Goal: Information Seeking & Learning: Learn about a topic

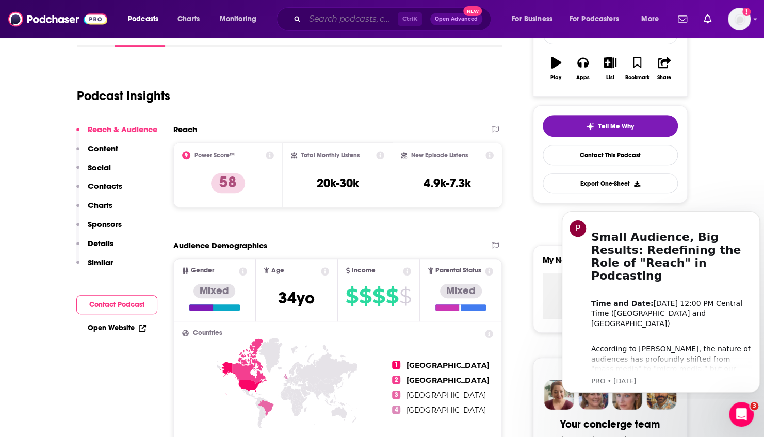
click at [326, 27] on input "Search podcasts, credits, & more..." at bounding box center [351, 19] width 93 height 17
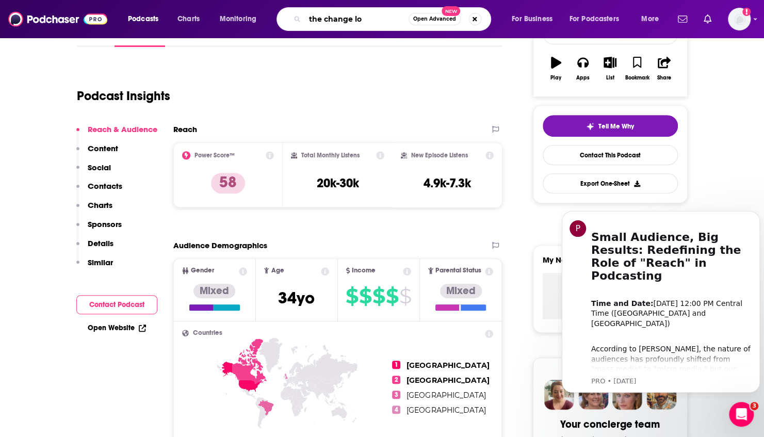
type input "the change log"
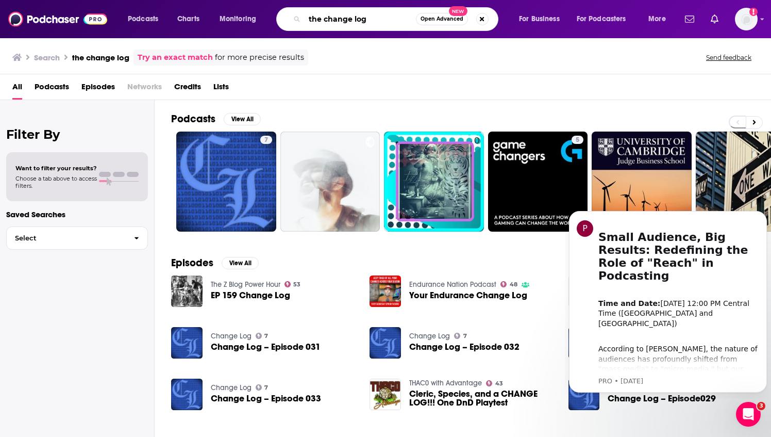
click at [354, 19] on input "the change log" at bounding box center [360, 19] width 111 height 17
type input "the changelog"
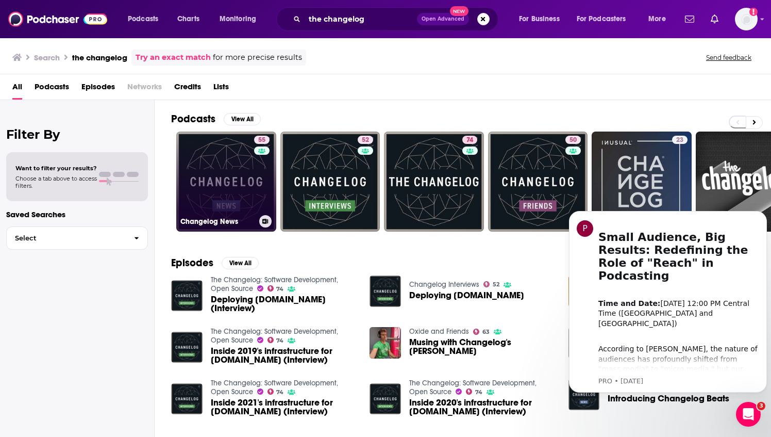
click at [227, 185] on link "55 Changelog News" at bounding box center [226, 181] width 100 height 100
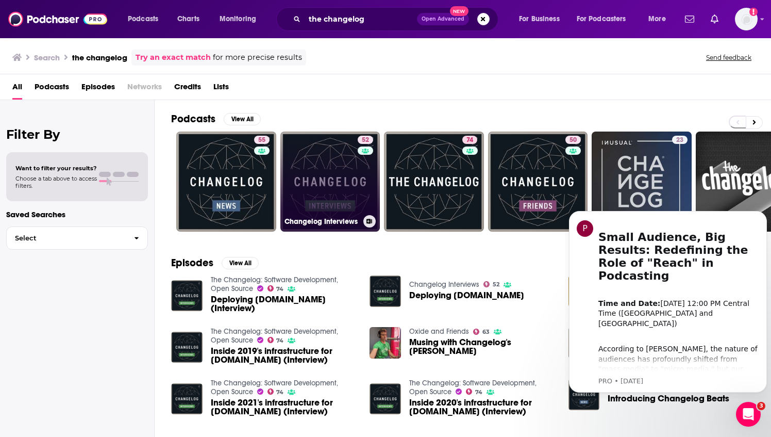
click at [335, 171] on link "52 Changelog Interviews" at bounding box center [331, 181] width 100 height 100
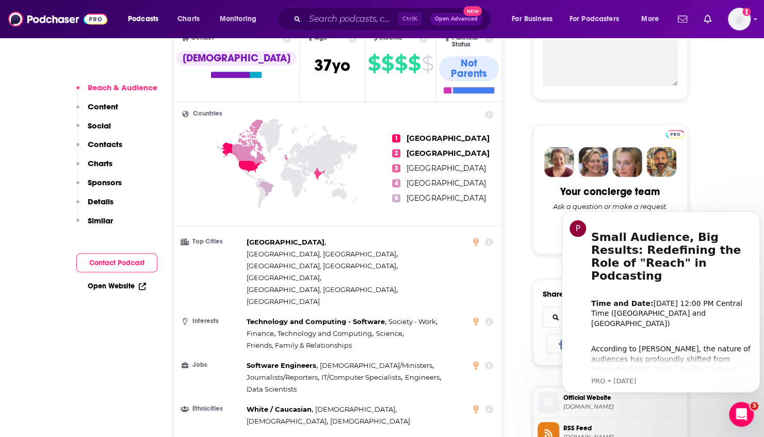
scroll to position [408, 0]
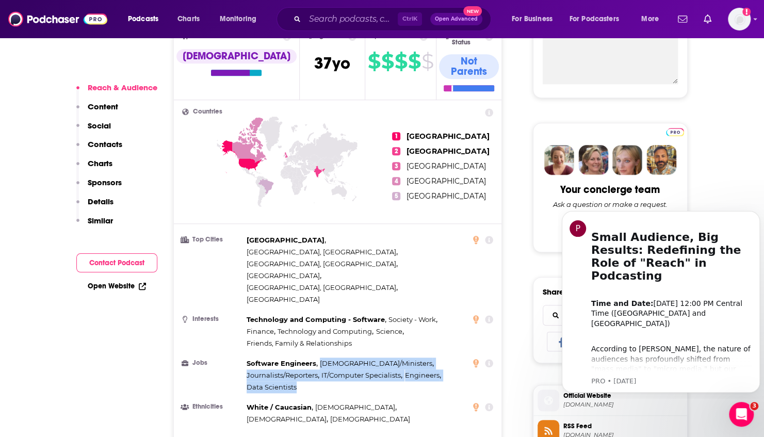
drag, startPoint x: 319, startPoint y: 302, endPoint x: 417, endPoint y: 320, distance: 100.0
click at [417, 357] on div "Software Engineers , Pastors/Ministers , Journalists/Reporters , IT/Computer Sp…" at bounding box center [356, 375] width 220 height 36
drag, startPoint x: 417, startPoint y: 320, endPoint x: 390, endPoint y: 308, distance: 29.8
copy div "Pastors/Ministers , Journalists/Reporters , IT/Computer Specialists , Engineers…"
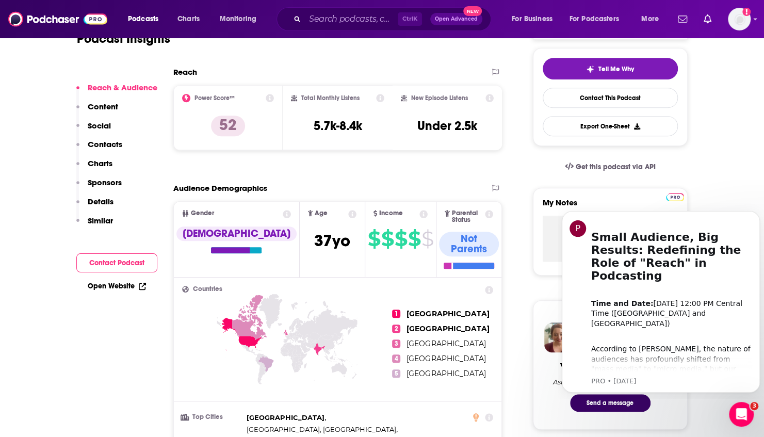
scroll to position [182, 0]
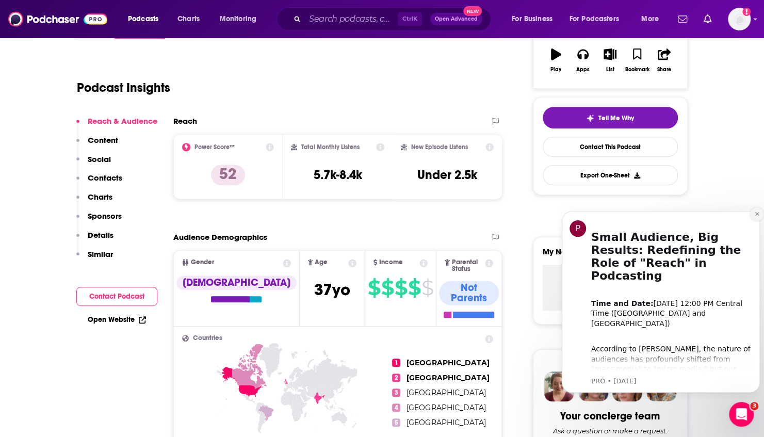
click at [754, 213] on icon "Dismiss notification" at bounding box center [757, 214] width 6 height 6
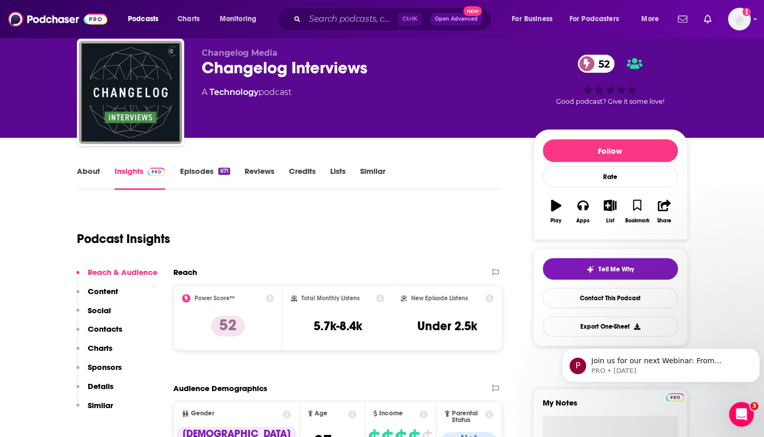
scroll to position [31, 0]
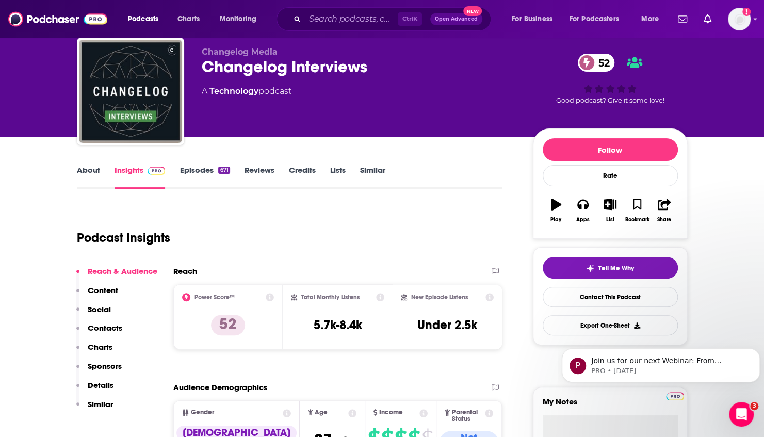
click at [132, 177] on link "Insights" at bounding box center [139, 177] width 51 height 24
click at [356, 238] on div "Podcast Insights" at bounding box center [285, 231] width 417 height 53
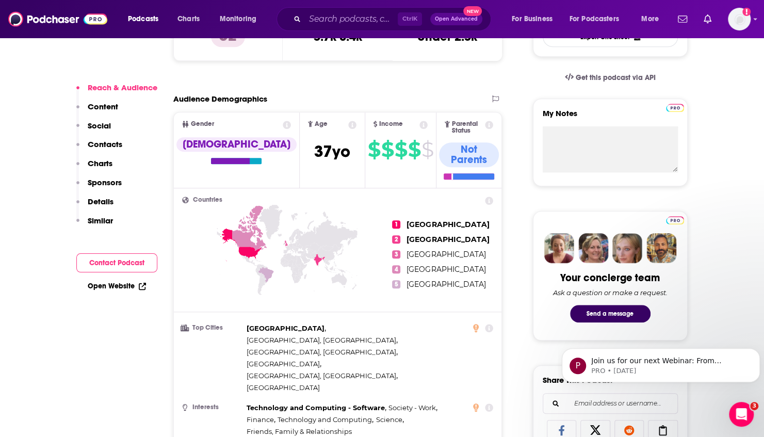
scroll to position [356, 0]
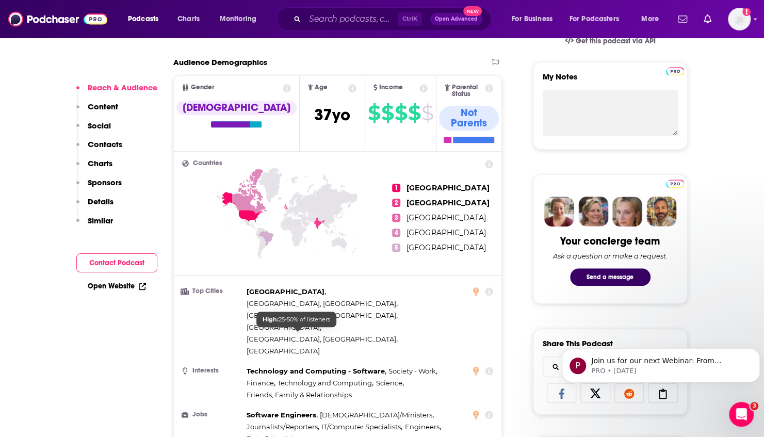
click at [328, 390] on span "Friends, Family & Relationships" at bounding box center [298, 394] width 105 height 8
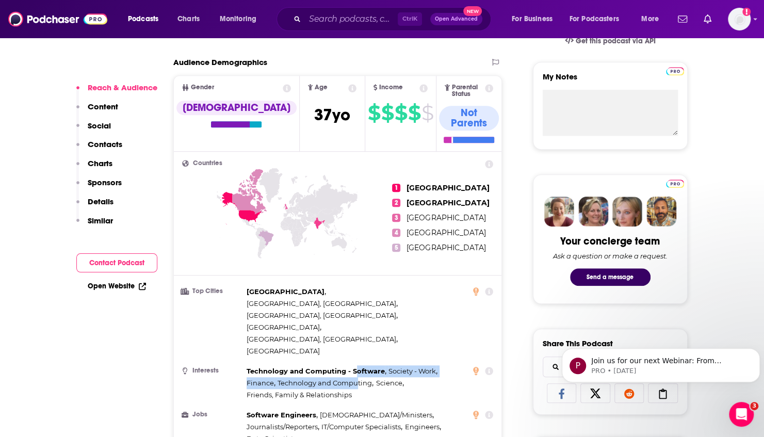
drag, startPoint x: 356, startPoint y: 333, endPoint x: 353, endPoint y: 314, distance: 18.9
click at [353, 365] on div "Technology and Computing - Software , Society - Work , Finance , Technology and…" at bounding box center [356, 383] width 220 height 36
drag, startPoint x: 353, startPoint y: 314, endPoint x: 344, endPoint y: 338, distance: 25.3
click at [344, 389] on span "Friends, Family & Relationships" at bounding box center [298, 395] width 105 height 12
drag, startPoint x: 353, startPoint y: 334, endPoint x: 384, endPoint y: 310, distance: 39.0
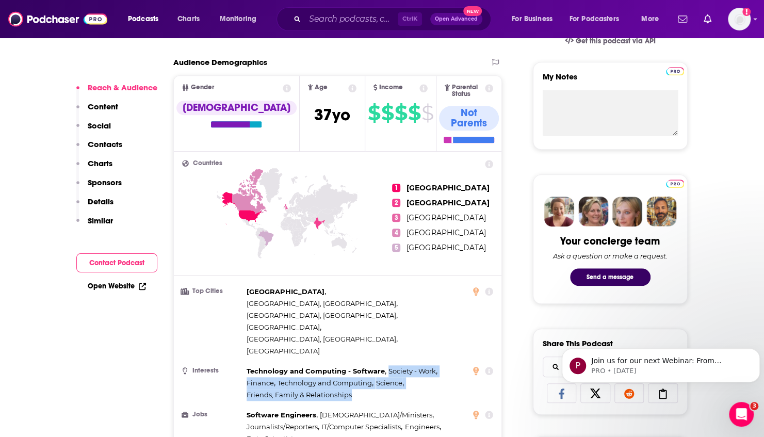
click at [384, 365] on div "Technology and Computing - Software , Society - Work , Finance , Technology and…" at bounding box center [356, 383] width 220 height 36
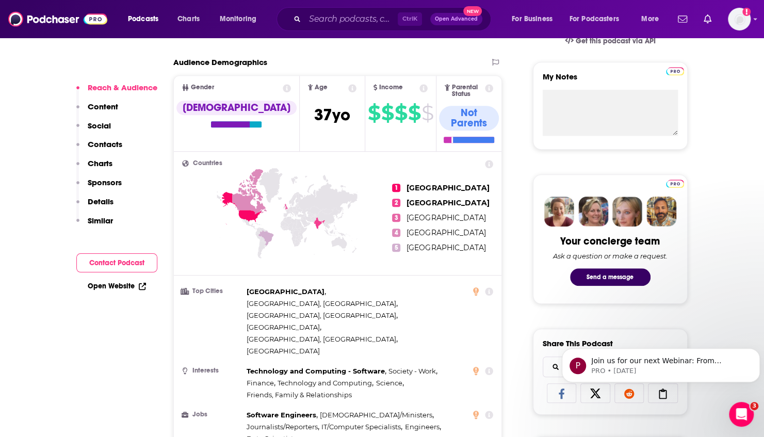
drag, startPoint x: 384, startPoint y: 310, endPoint x: 348, endPoint y: 307, distance: 35.7
click at [348, 367] on span "Technology and Computing - Software" at bounding box center [315, 371] width 138 height 8
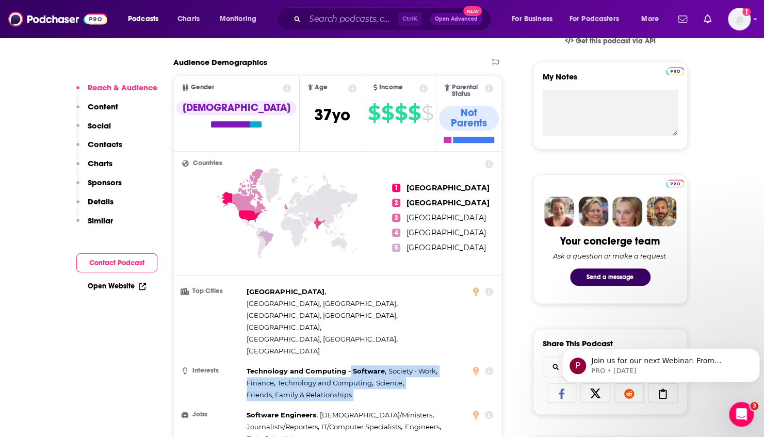
drag, startPoint x: 348, startPoint y: 307, endPoint x: 353, endPoint y: 333, distance: 26.8
click at [353, 365] on div "Technology and Computing - Software , Society - Work , Finance , Technology and…" at bounding box center [356, 383] width 220 height 36
drag, startPoint x: 353, startPoint y: 333, endPoint x: 334, endPoint y: 334, distance: 19.6
copy ul "Software , Society - Work , Finance , Technology and Computing , Science , Frie…"
